Goal: Navigation & Orientation: Understand site structure

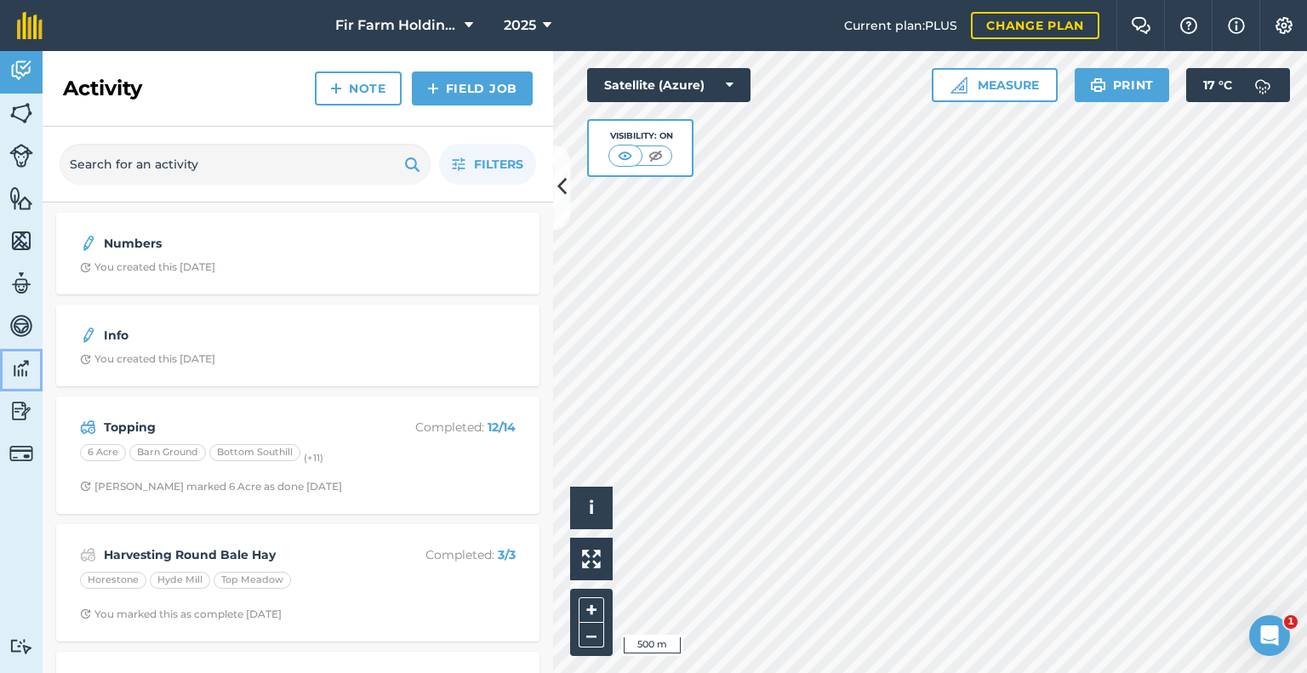
click at [22, 367] on img at bounding box center [21, 369] width 24 height 26
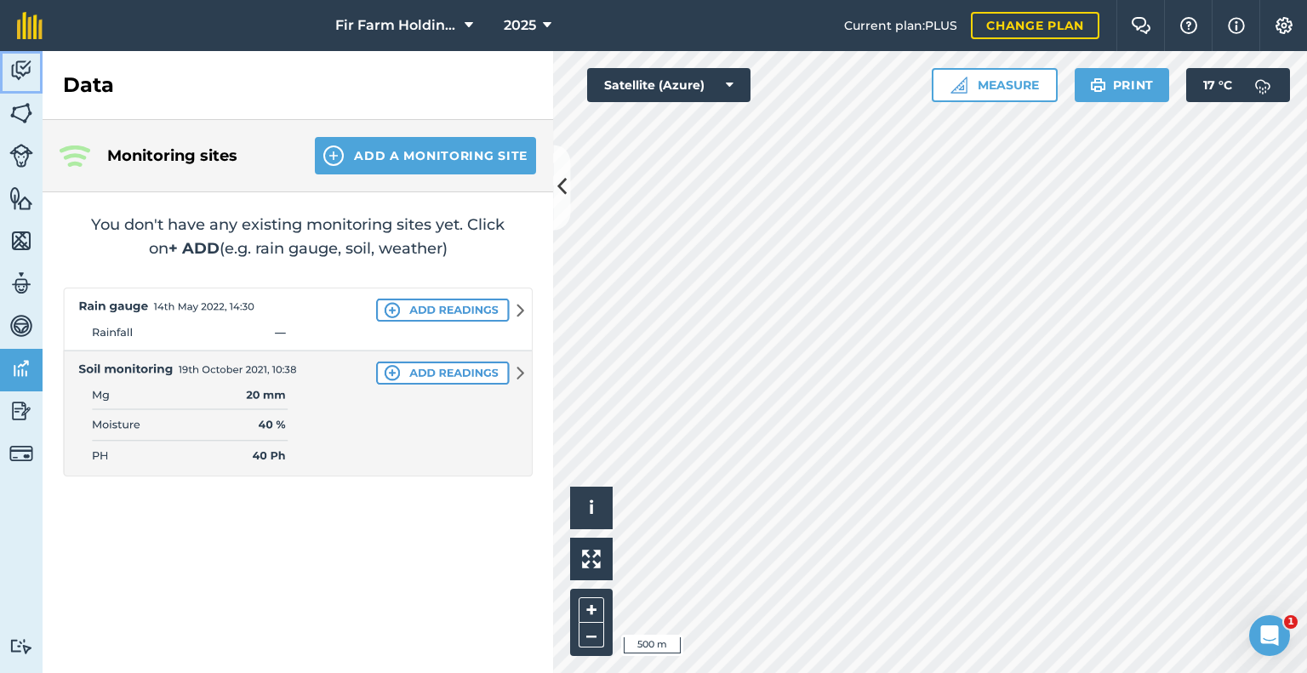
click at [31, 67] on img at bounding box center [21, 71] width 24 height 26
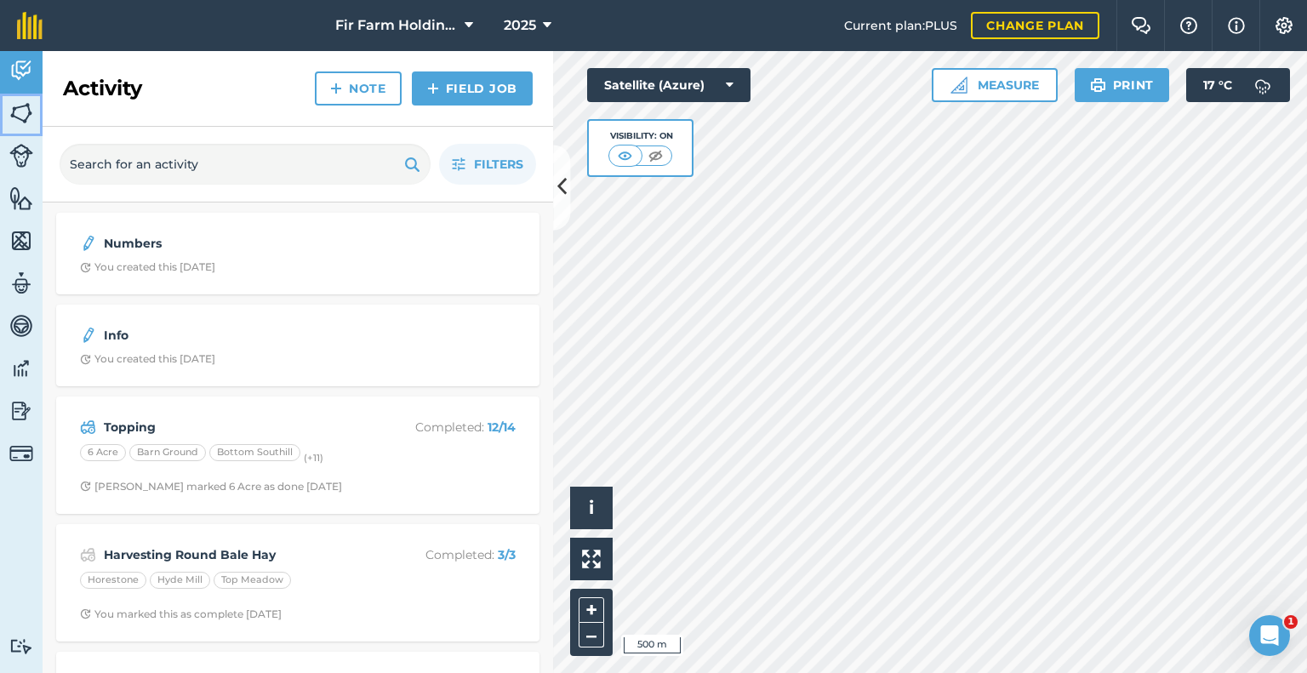
click at [23, 106] on img at bounding box center [21, 113] width 24 height 26
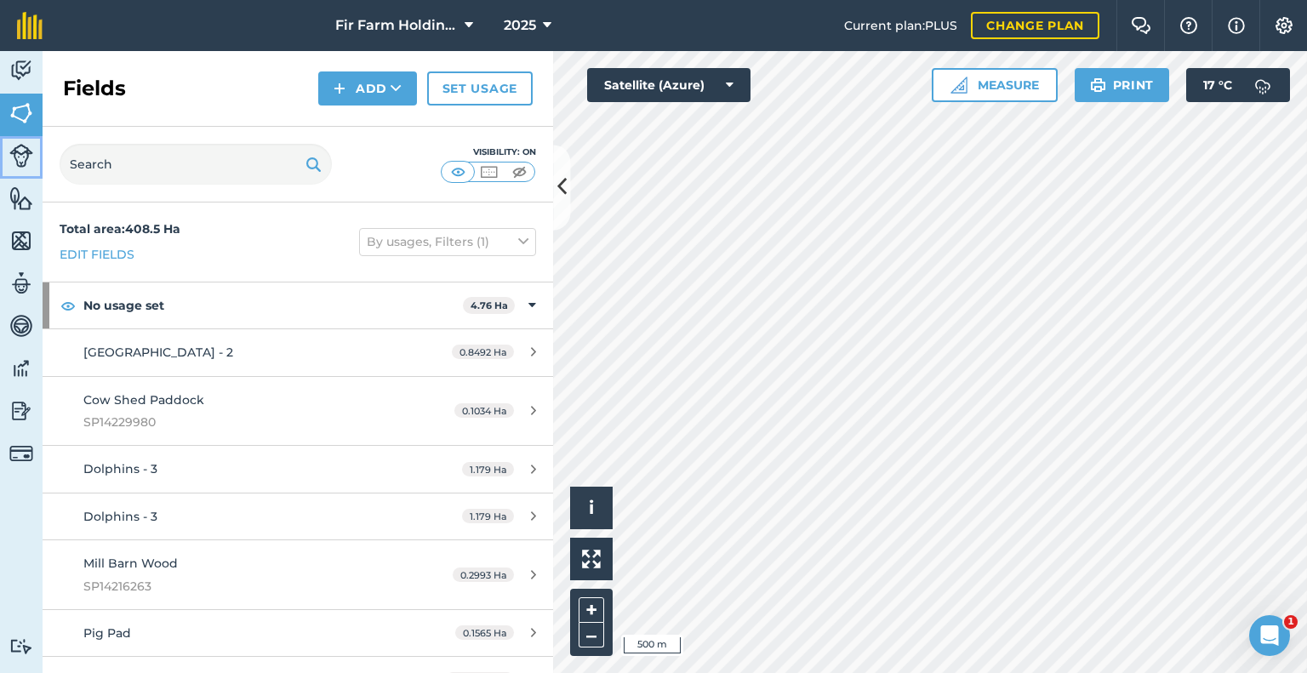
click at [24, 157] on img at bounding box center [21, 156] width 24 height 24
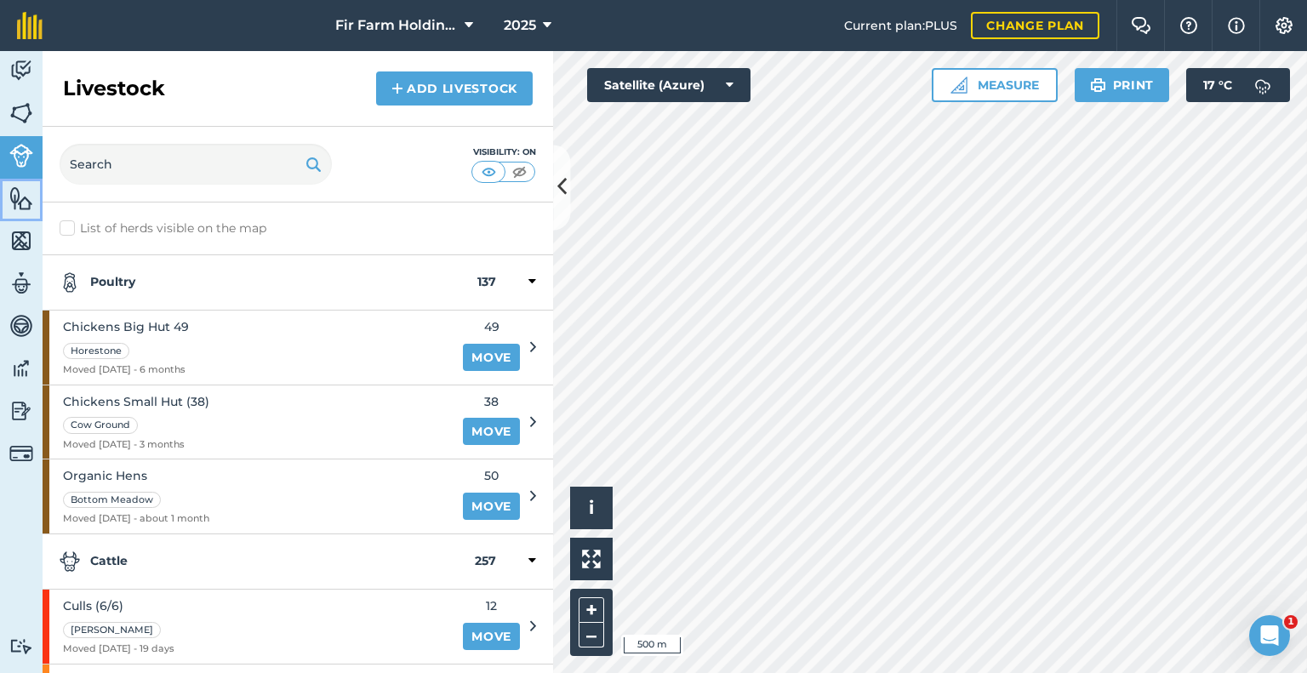
click at [17, 204] on img at bounding box center [21, 199] width 24 height 26
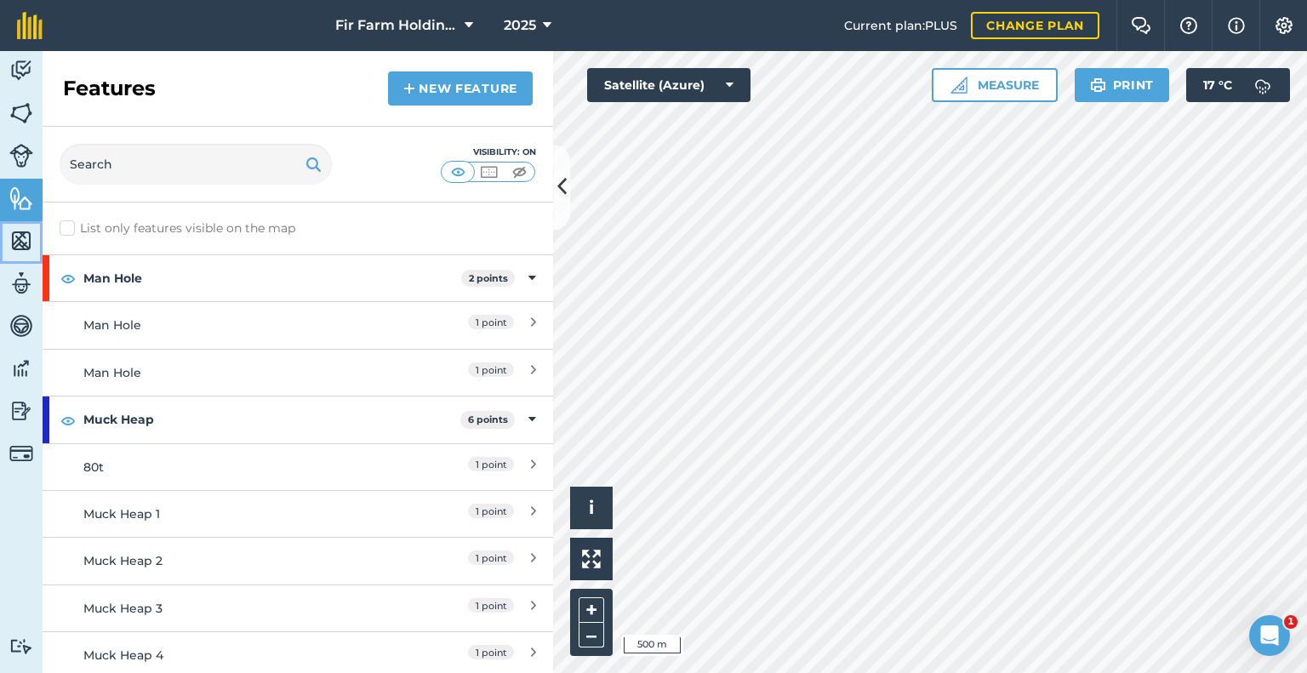
click at [28, 240] on img at bounding box center [21, 241] width 24 height 26
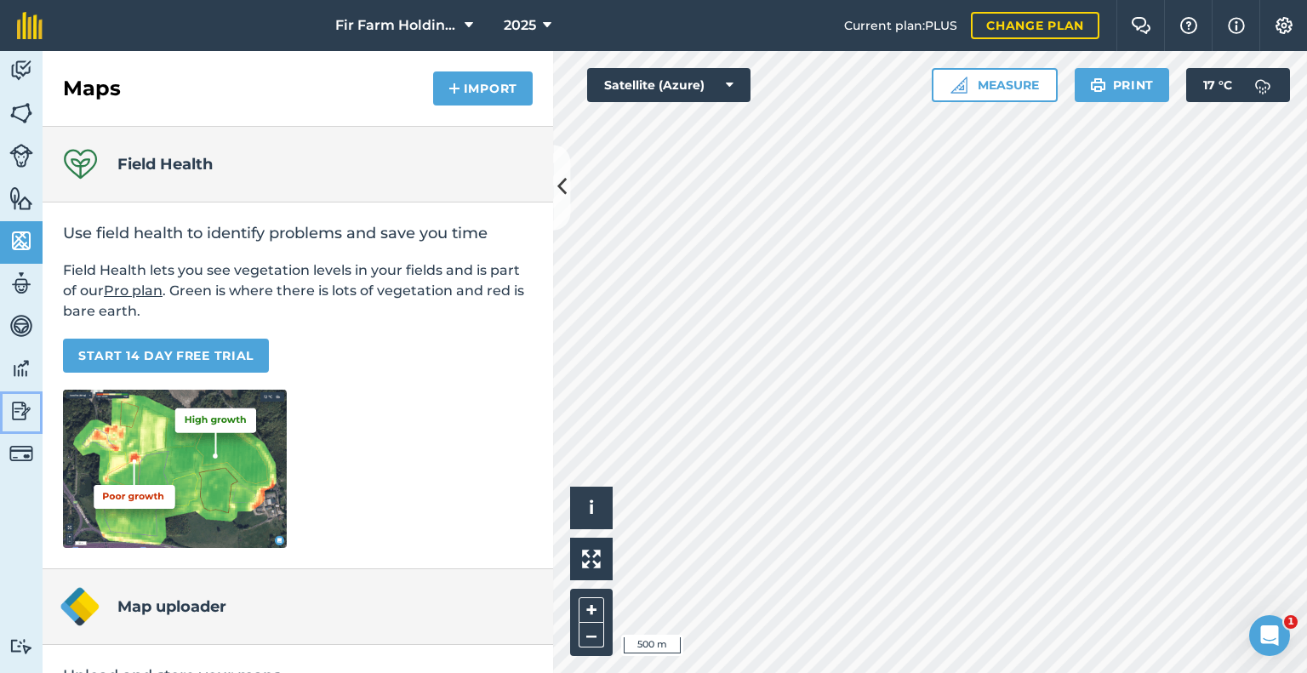
click at [14, 401] on img at bounding box center [21, 411] width 24 height 26
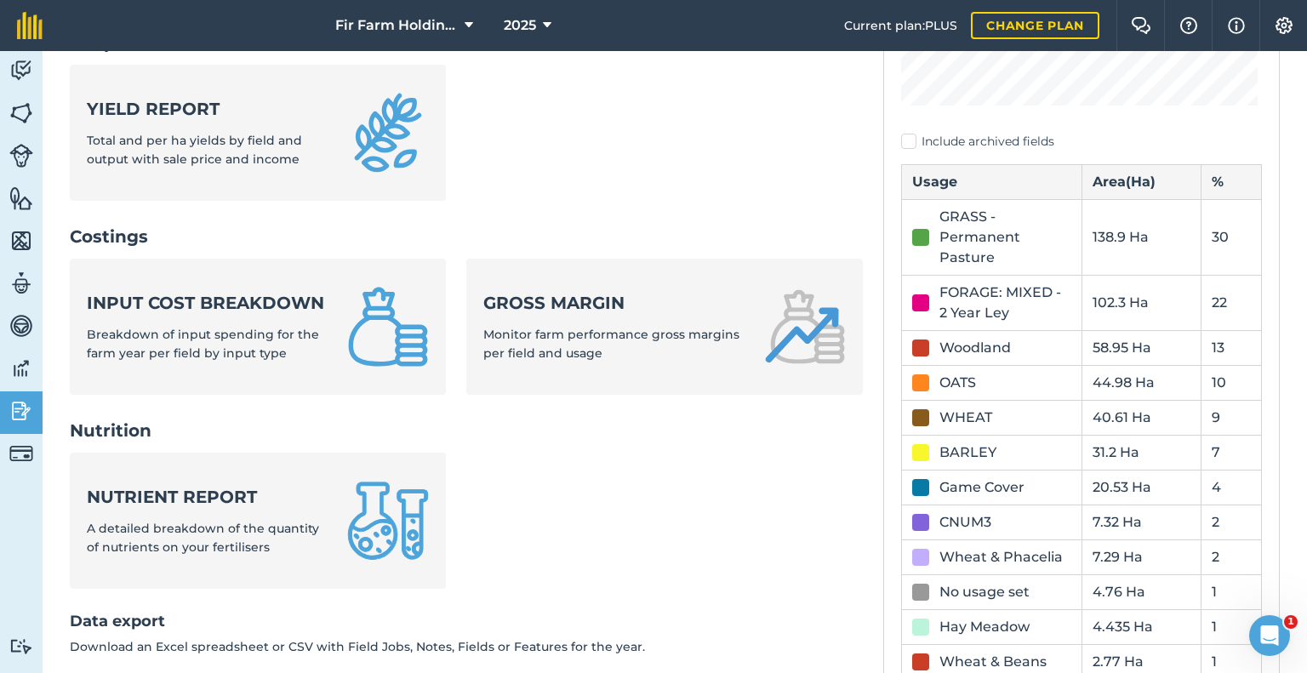
scroll to position [470, 0]
